Goal: Transaction & Acquisition: Obtain resource

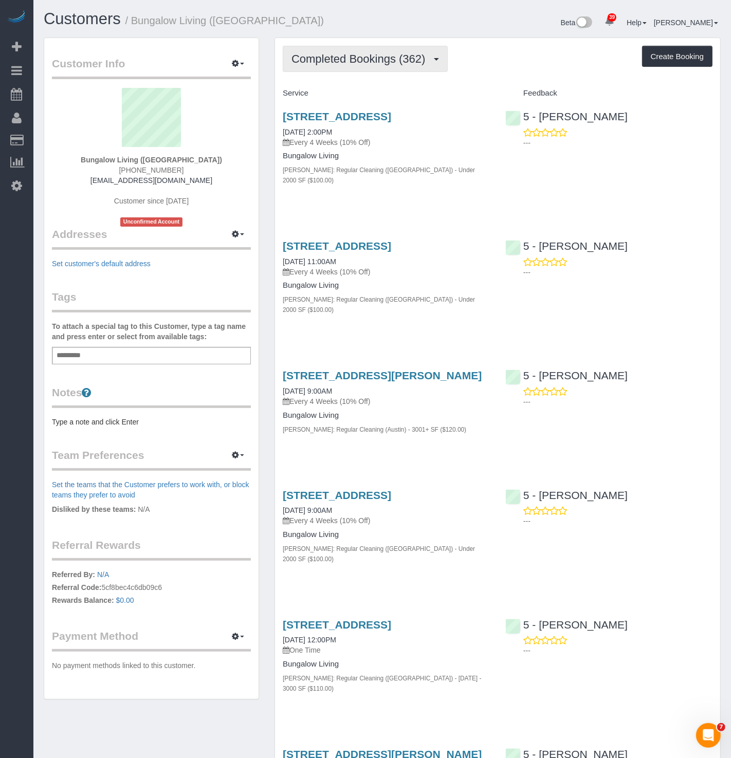
click at [359, 64] on button "Completed Bookings (362)" at bounding box center [365, 59] width 165 height 26
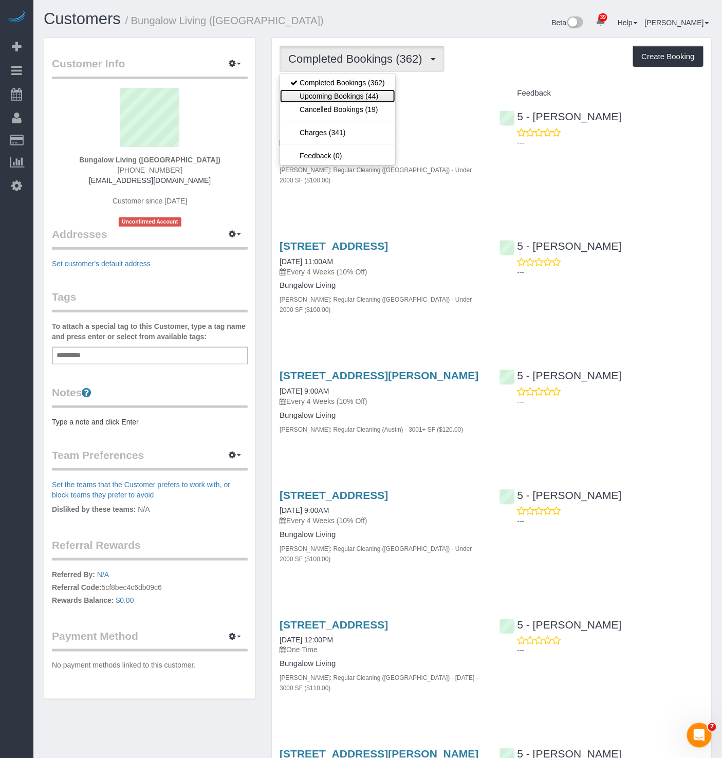
click at [361, 96] on link "Upcoming Bookings (44)" at bounding box center [337, 95] width 115 height 13
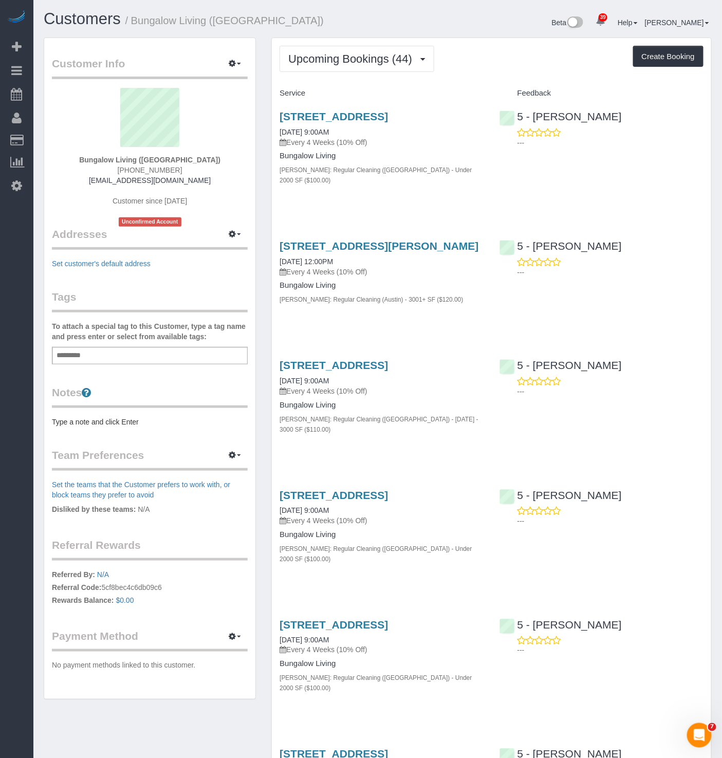
drag, startPoint x: 310, startPoint y: 322, endPoint x: 350, endPoint y: 390, distance: 78.8
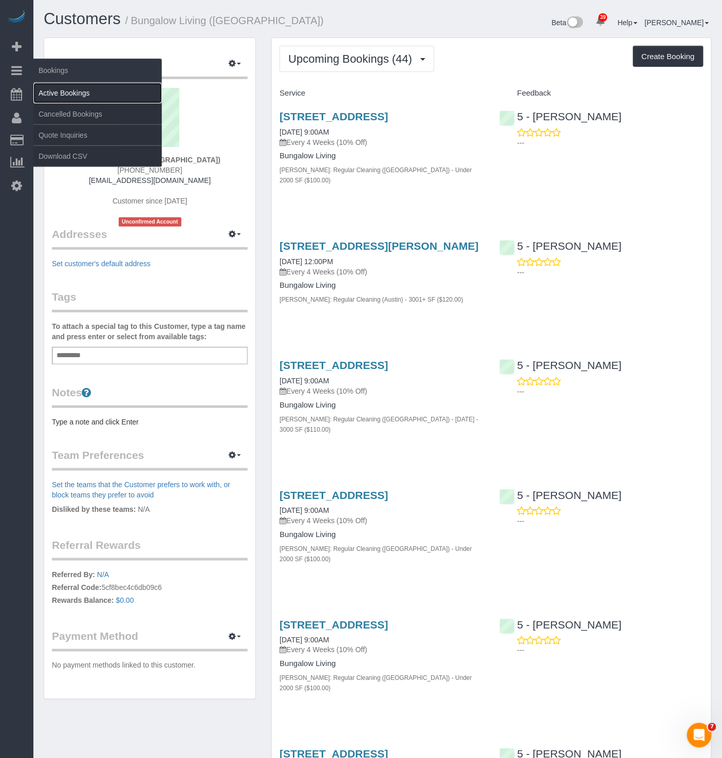
click at [73, 96] on link "Active Bookings" at bounding box center [97, 93] width 129 height 21
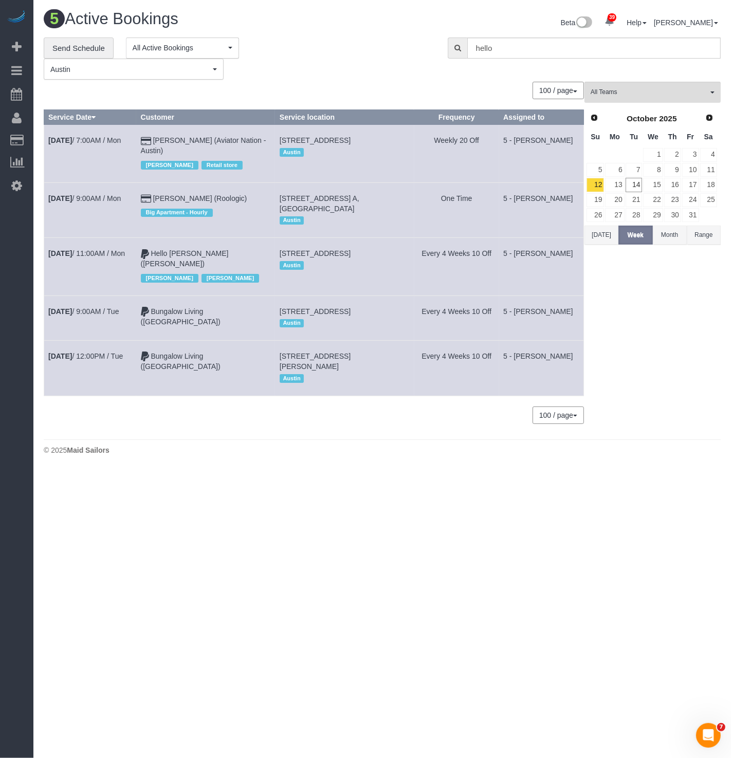
click at [164, 59] on button "[PERSON_NAME] [PERSON_NAME]" at bounding box center [134, 69] width 180 height 21
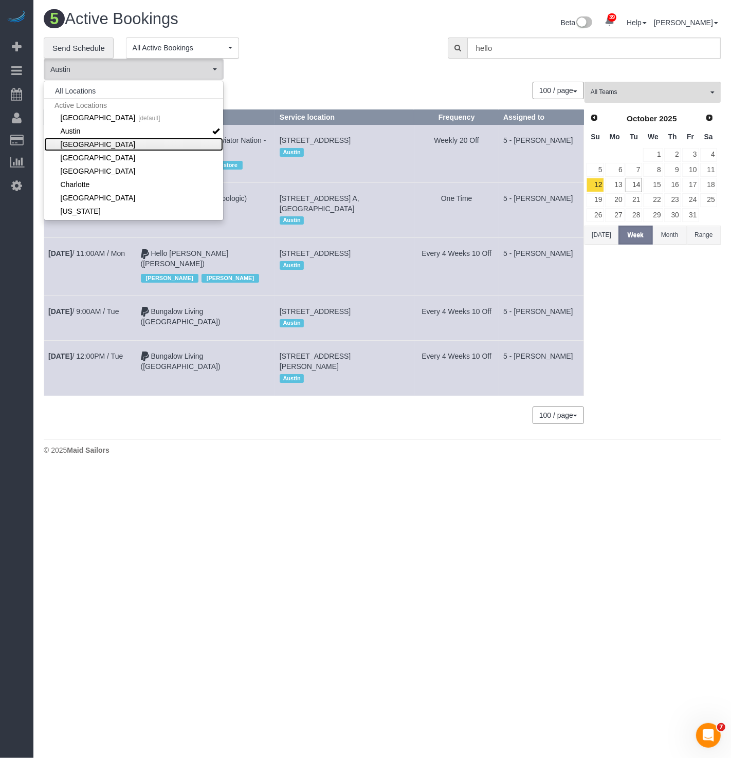
click at [99, 141] on link "[GEOGRAPHIC_DATA]" at bounding box center [133, 144] width 179 height 13
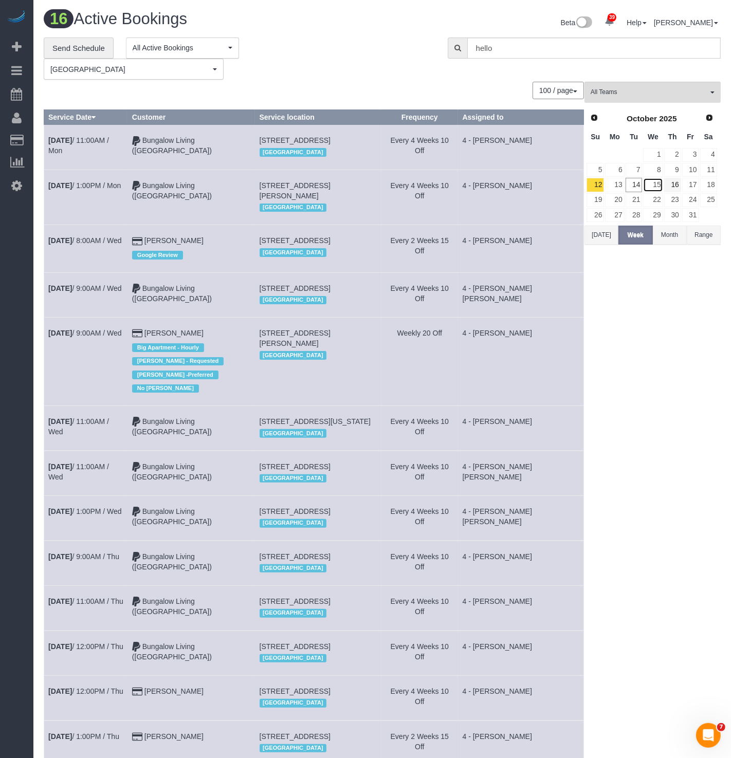
click at [661, 187] on tr "12 13 14 15 16 17 18" at bounding box center [652, 184] width 132 height 15
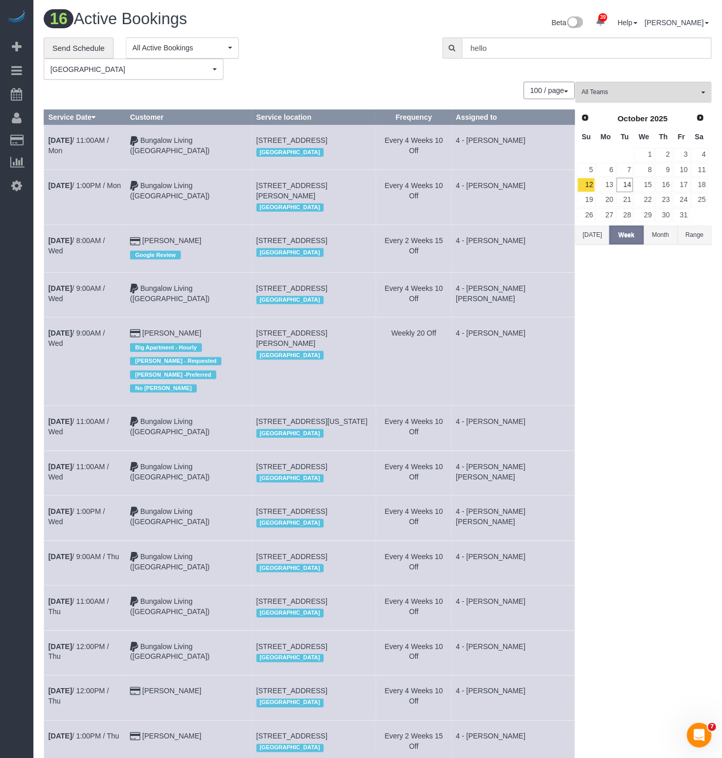
click at [461, 434] on td "4 - [PERSON_NAME]" at bounding box center [513, 428] width 123 height 45
click at [210, 436] on link "Bungalow Living ([GEOGRAPHIC_DATA])" at bounding box center [170, 427] width 80 height 19
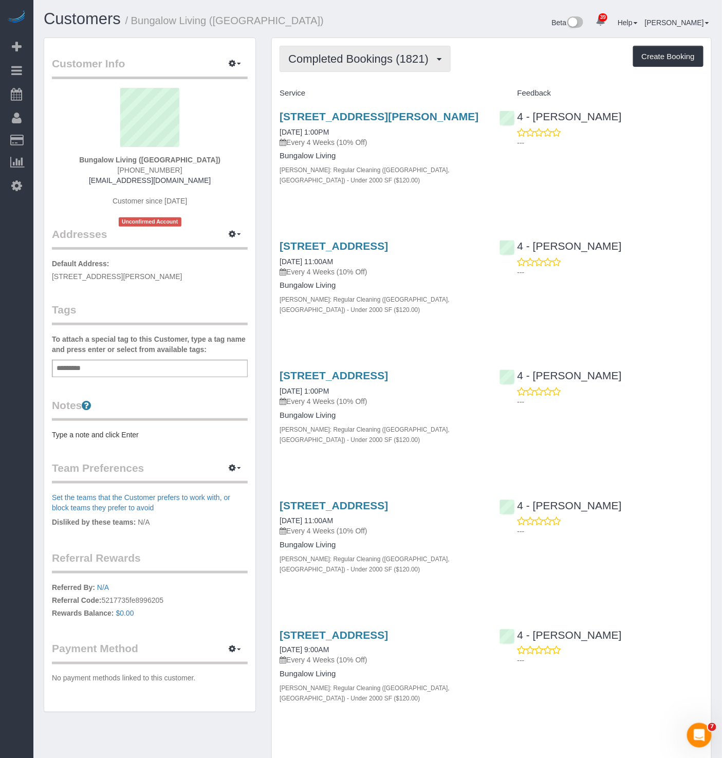
click at [375, 59] on span "Completed Bookings (1821)" at bounding box center [361, 58] width 146 height 13
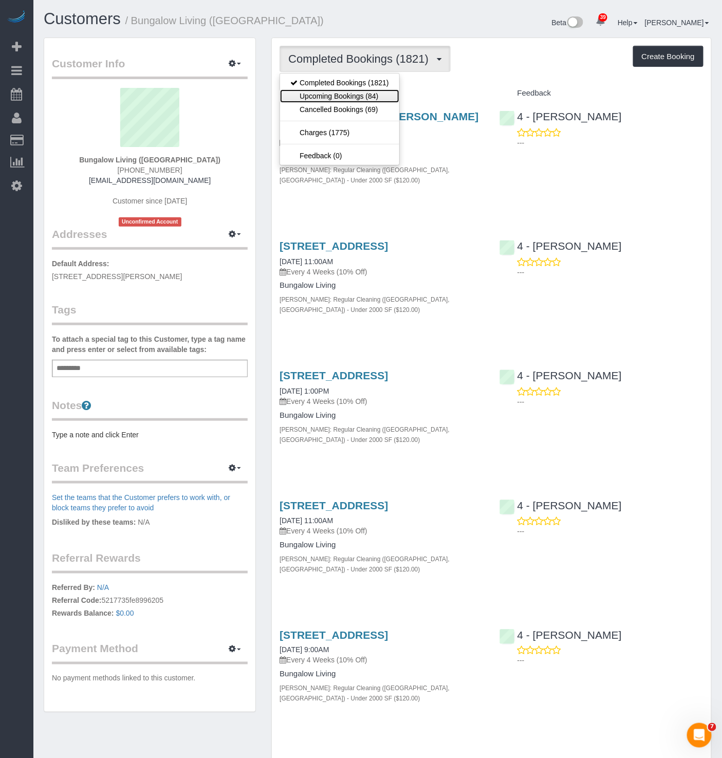
click at [361, 92] on link "Upcoming Bookings (84)" at bounding box center [339, 95] width 119 height 13
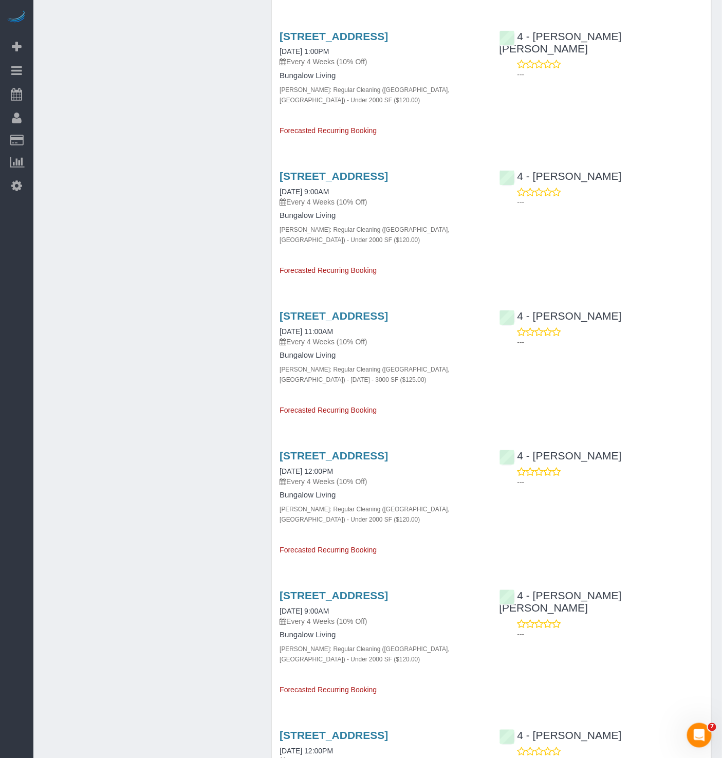
scroll to position [499, 0]
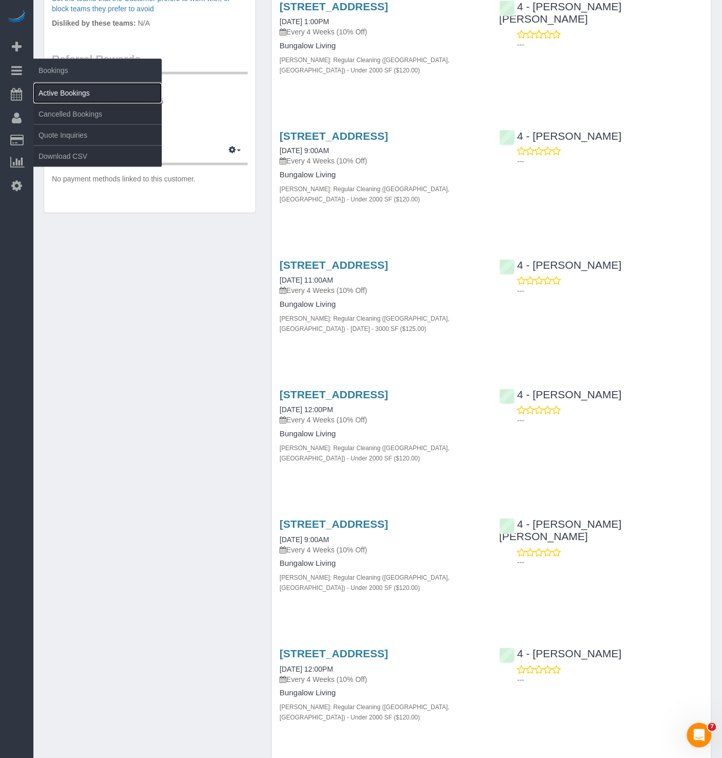
click at [51, 83] on link "Active Bookings" at bounding box center [97, 93] width 129 height 21
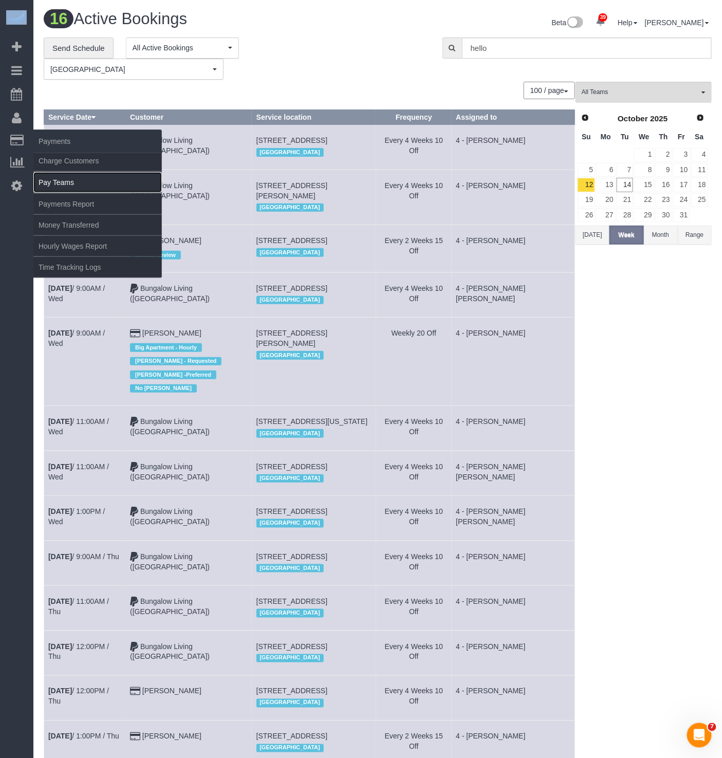
click at [60, 173] on link "Pay Teams" at bounding box center [97, 182] width 129 height 21
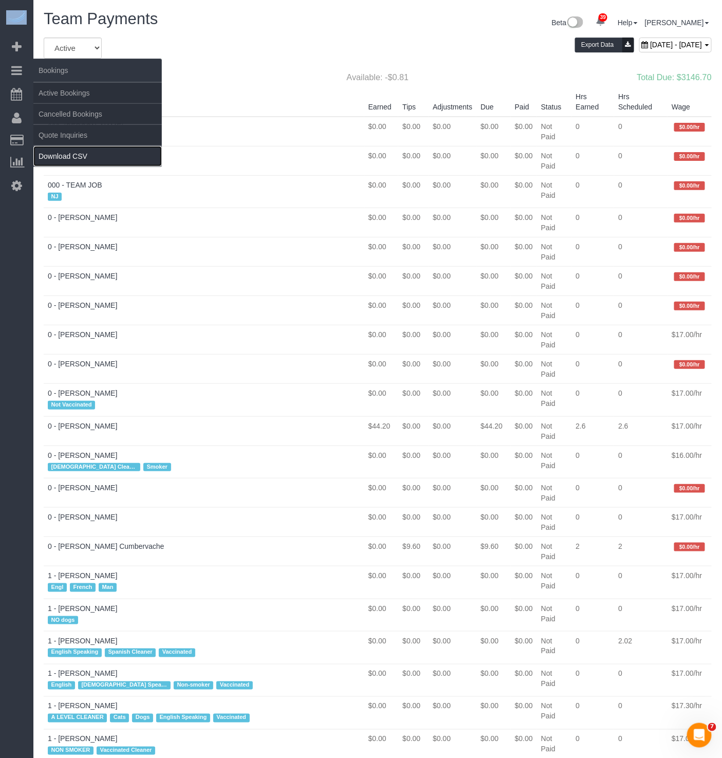
click at [61, 148] on link "Download CSV" at bounding box center [97, 156] width 129 height 21
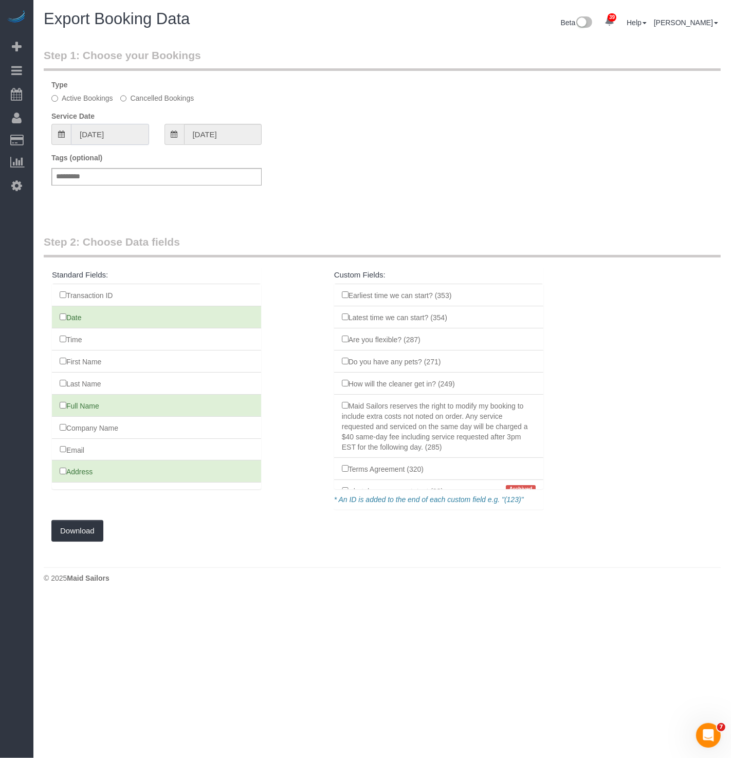
click at [122, 138] on input "[DATE]" at bounding box center [110, 134] width 78 height 21
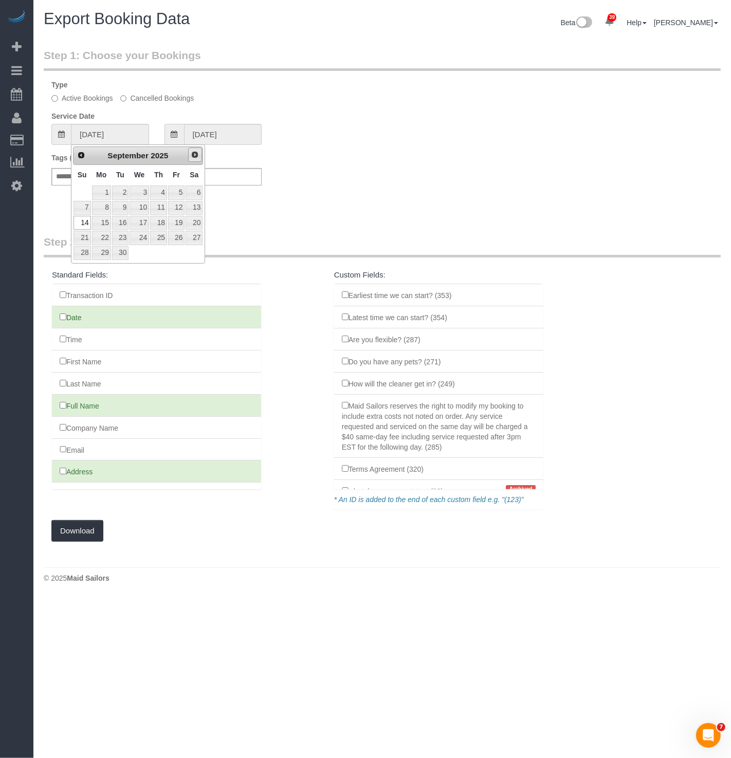
click at [193, 157] on span "Next" at bounding box center [195, 155] width 8 height 8
drag, startPoint x: 78, startPoint y: 206, endPoint x: 87, endPoint y: 205, distance: 9.3
click at [78, 206] on link "5" at bounding box center [82, 208] width 17 height 14
type input "[DATE]"
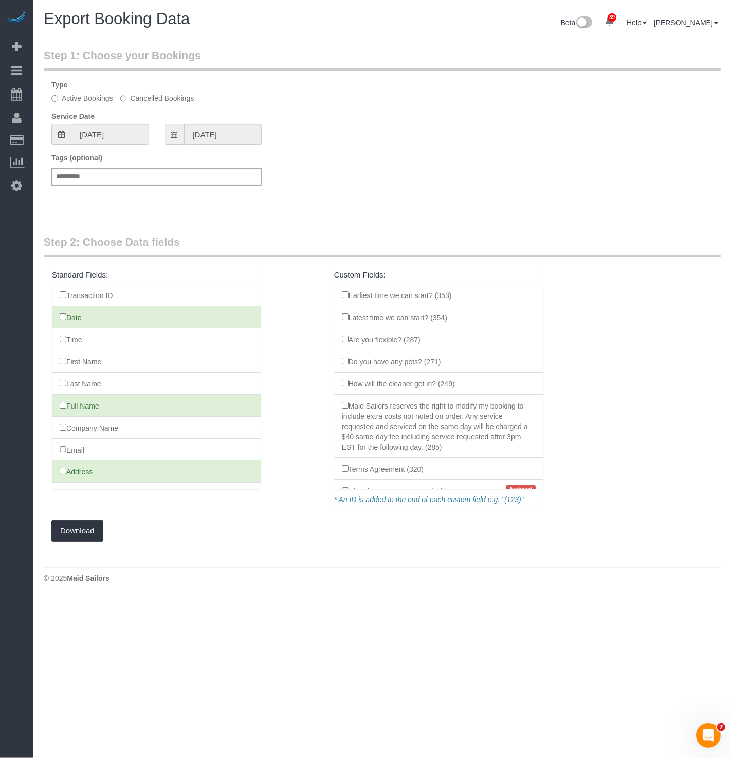
click at [216, 144] on fieldset "Step 1: Choose your Bookings Type Active Bookings Cancelled Bookings Service Da…" at bounding box center [382, 126] width 677 height 156
click at [230, 134] on input "[DATE]" at bounding box center [223, 134] width 78 height 21
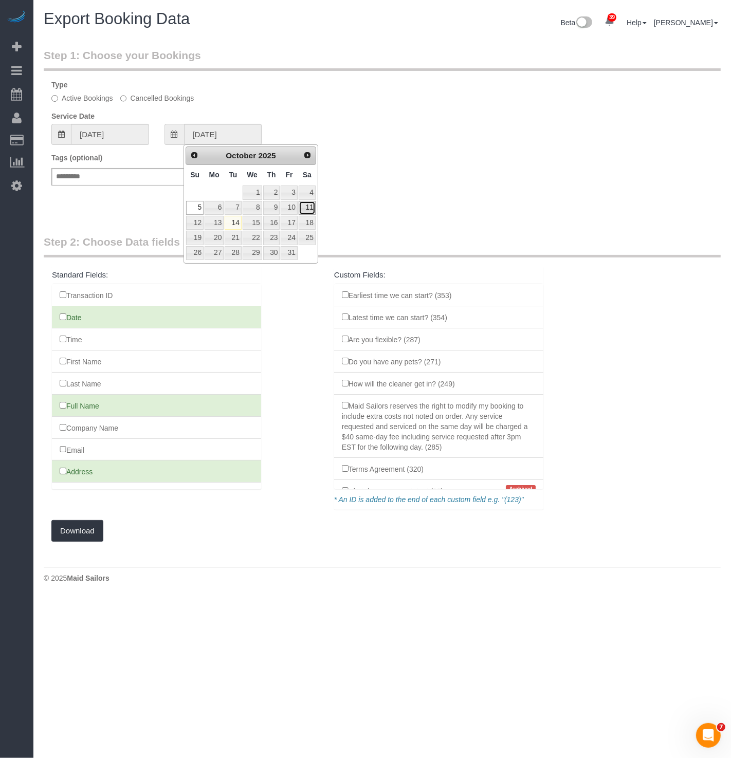
click at [312, 206] on link "11" at bounding box center [307, 208] width 17 height 14
type input "[DATE]"
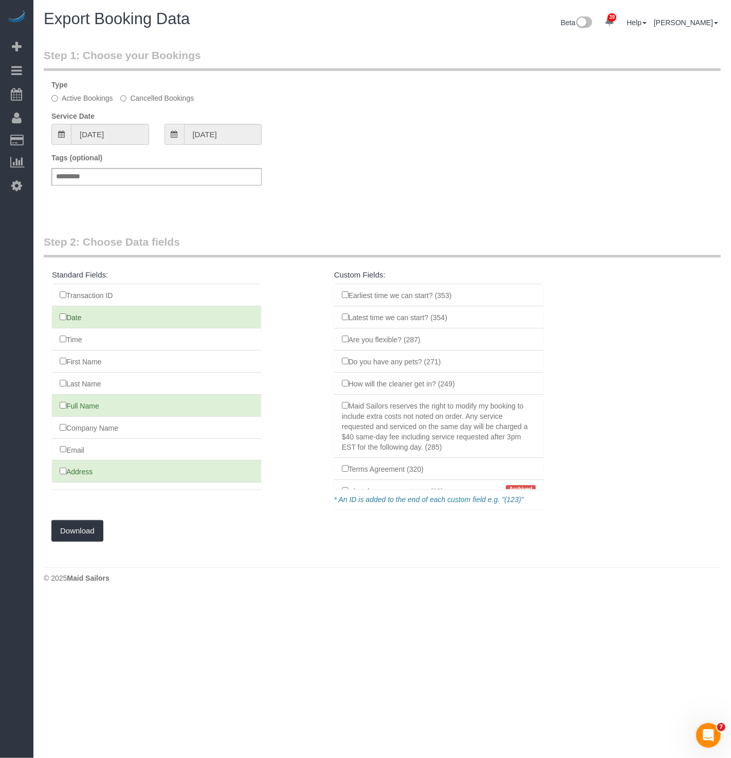
click at [322, 208] on div "Step 1: Choose your Bookings Type Active Bookings Cancelled Bookings Service Da…" at bounding box center [382, 131] width 693 height 187
click at [205, 204] on div "Step 1: Choose your Bookings Type Active Bookings Cancelled Bookings Service Da…" at bounding box center [382, 131] width 693 height 187
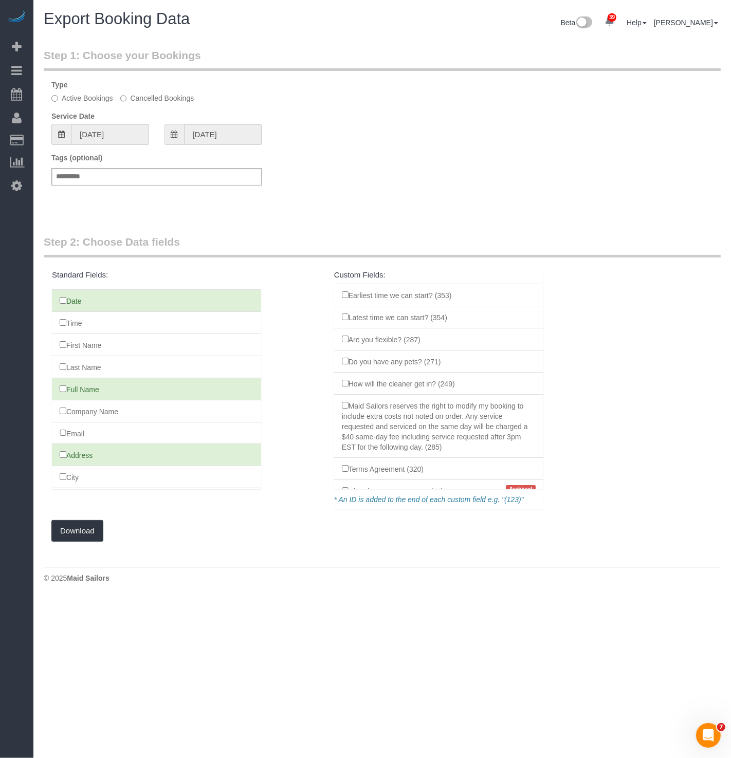
scroll to position [30, 0]
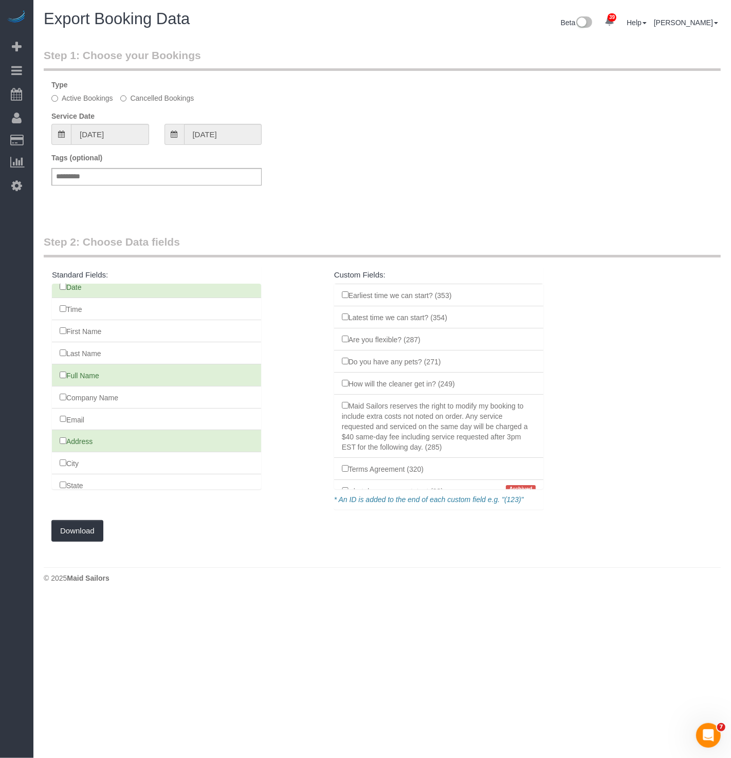
click at [78, 422] on li "Email" at bounding box center [156, 419] width 209 height 23
click at [59, 436] on li "Address" at bounding box center [156, 441] width 209 height 23
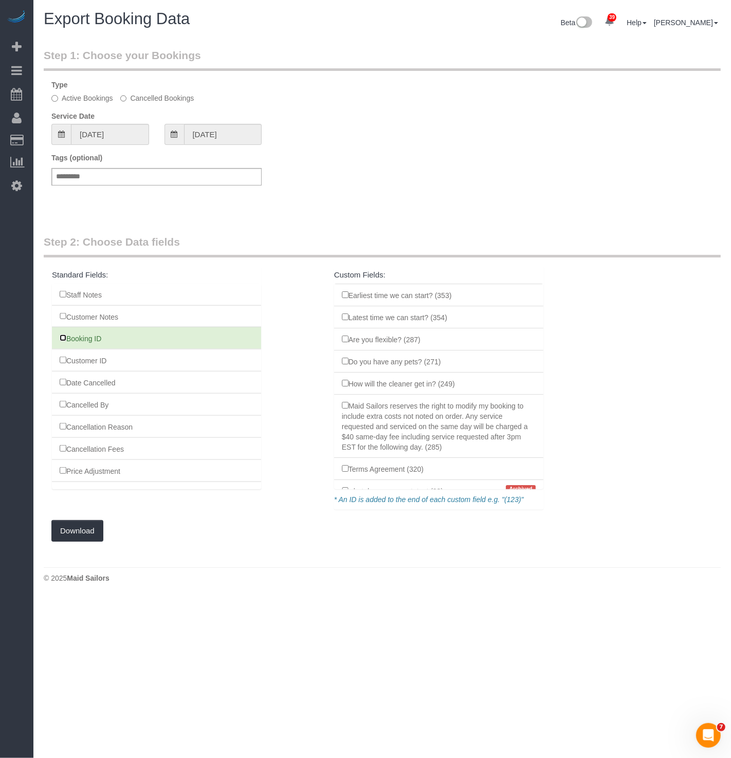
scroll to position [964, 0]
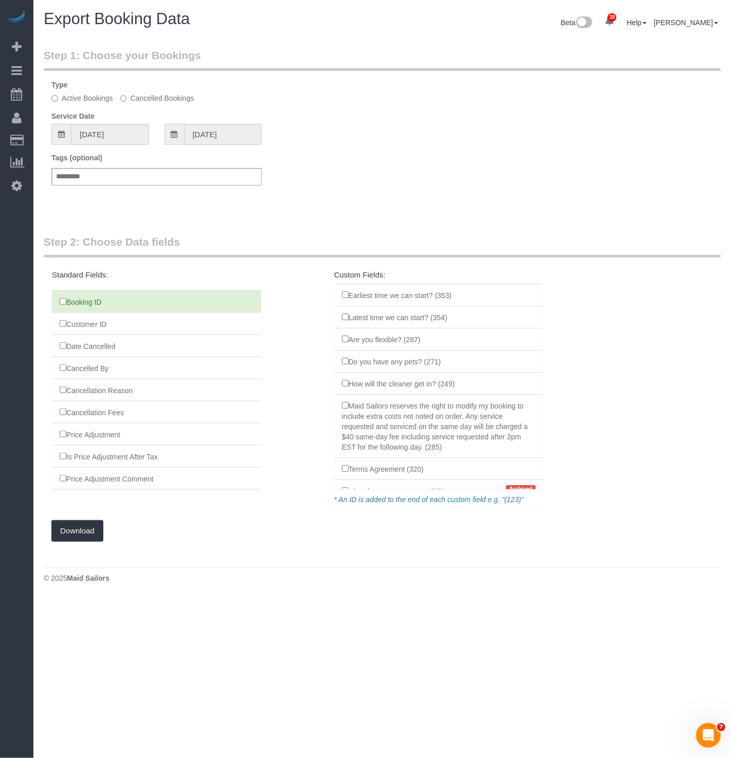
click at [318, 295] on fieldset "Step 2: Choose Data fields Standard Fields: Transaction ID Date Time First Name…" at bounding box center [382, 387] width 677 height 307
click at [93, 532] on button "Download" at bounding box center [77, 531] width 52 height 22
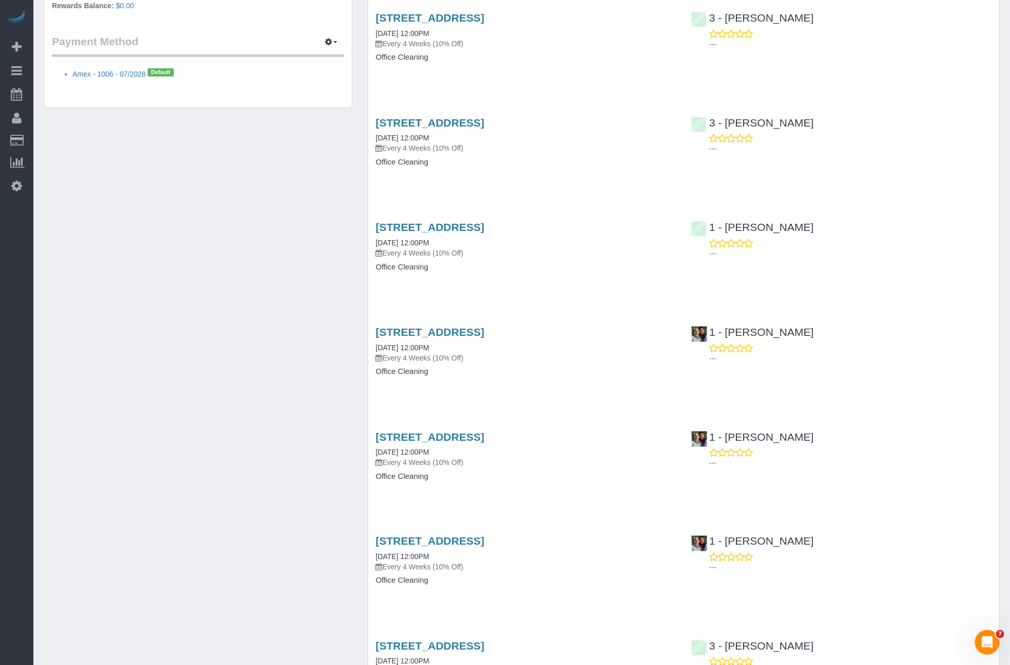
scroll to position [1260, 0]
